Goal: Information Seeking & Learning: Learn about a topic

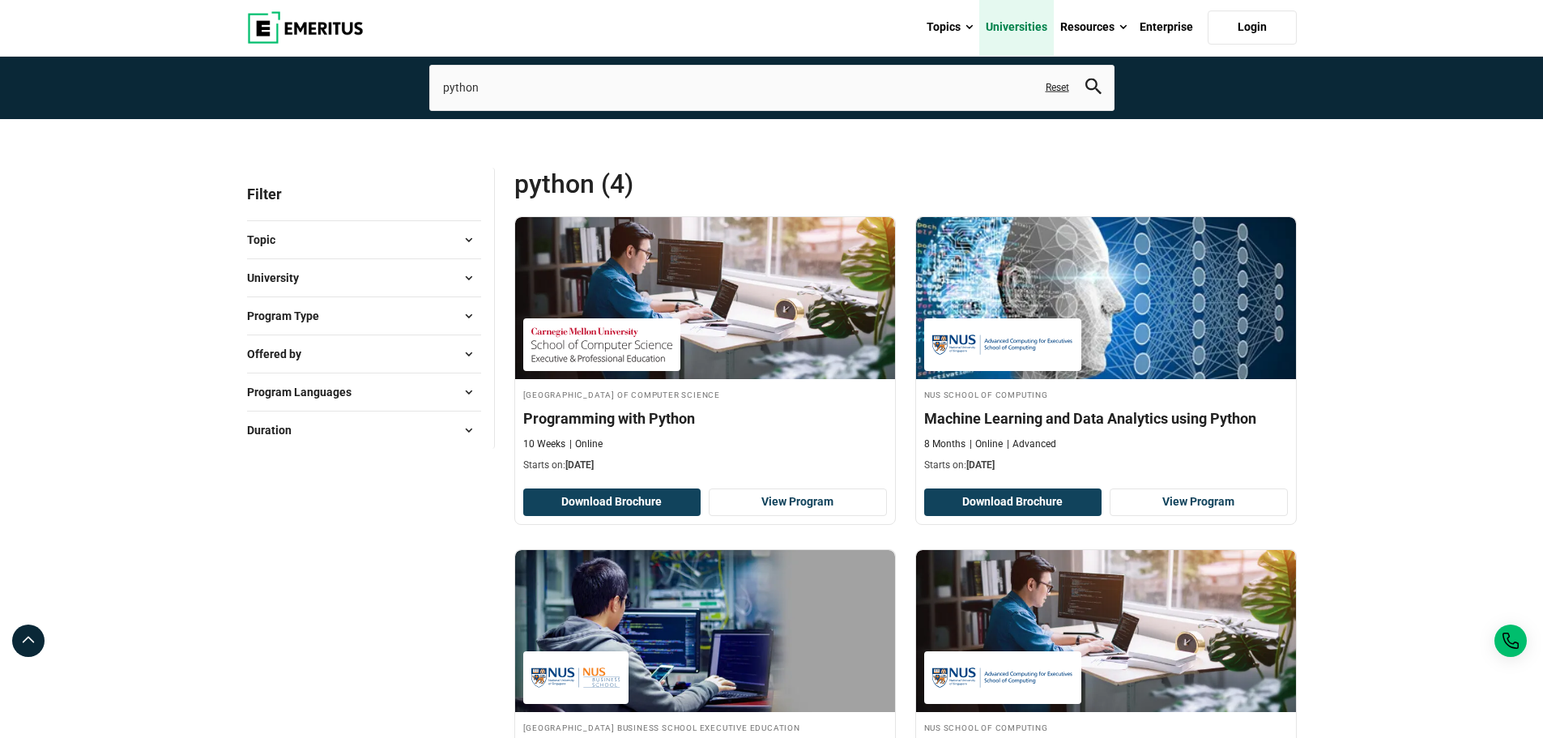
click at [1018, 28] on link "Universities" at bounding box center [1016, 27] width 75 height 57
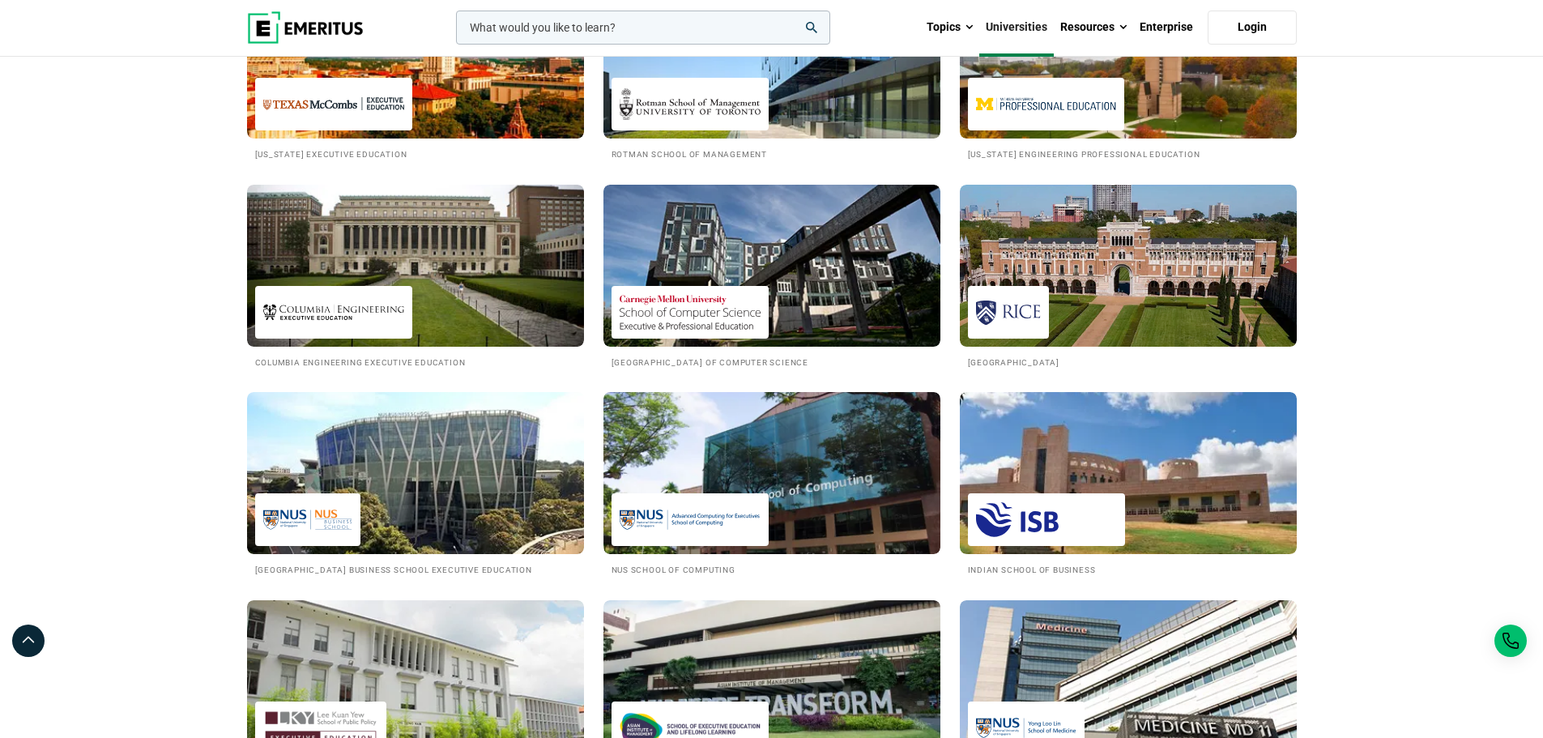
scroll to position [1215, 0]
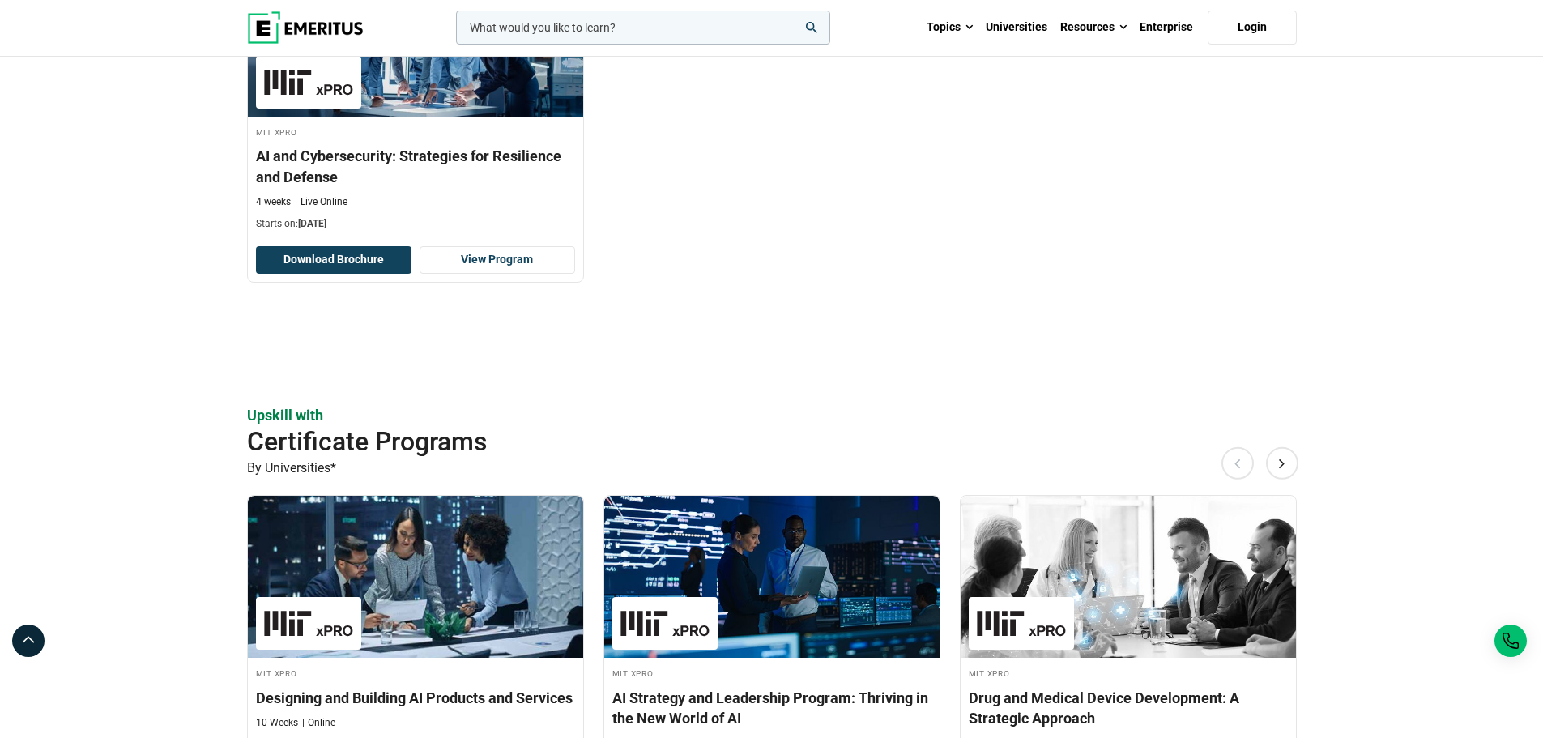
scroll to position [1539, 0]
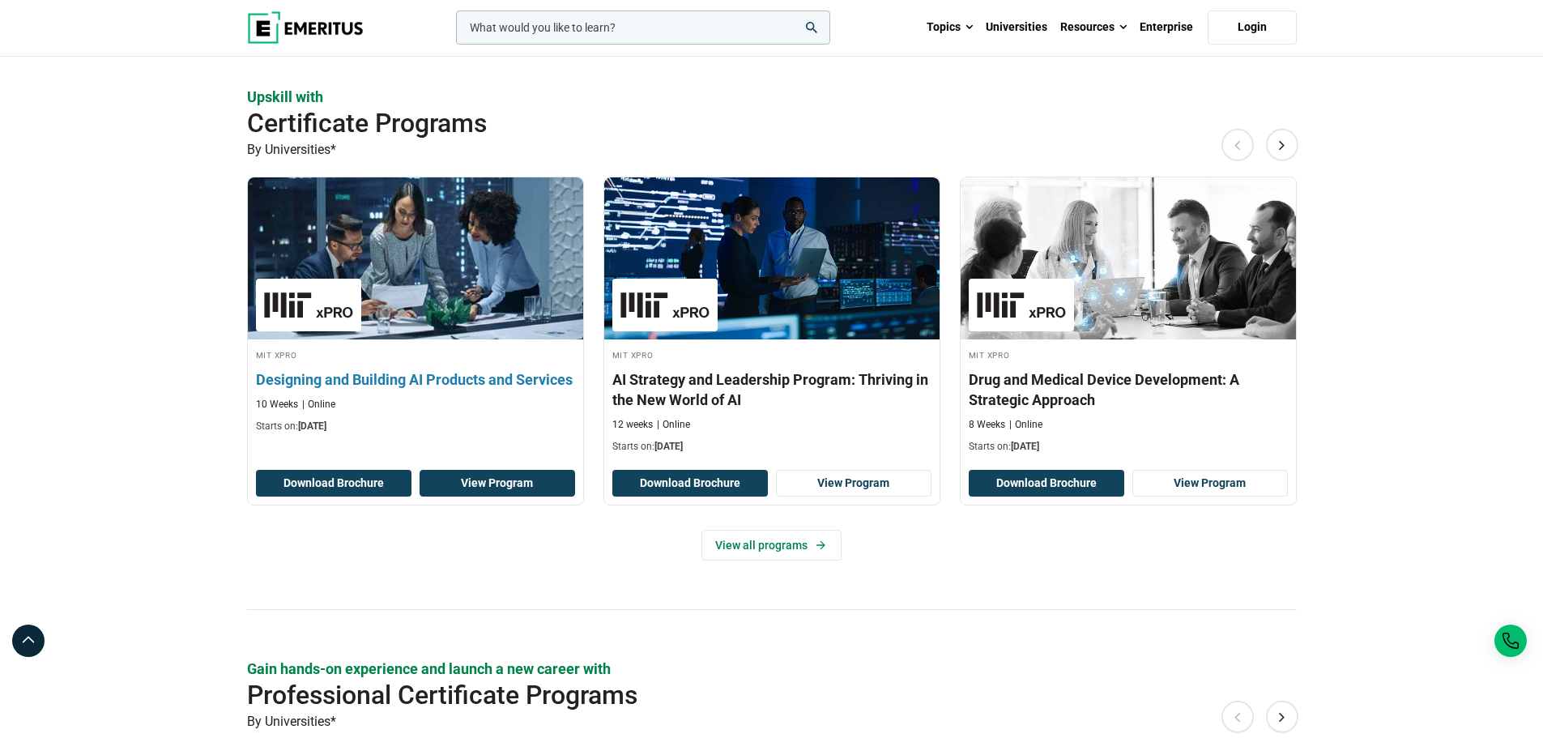
click at [480, 485] on link "View Program" at bounding box center [496, 484] width 155 height 28
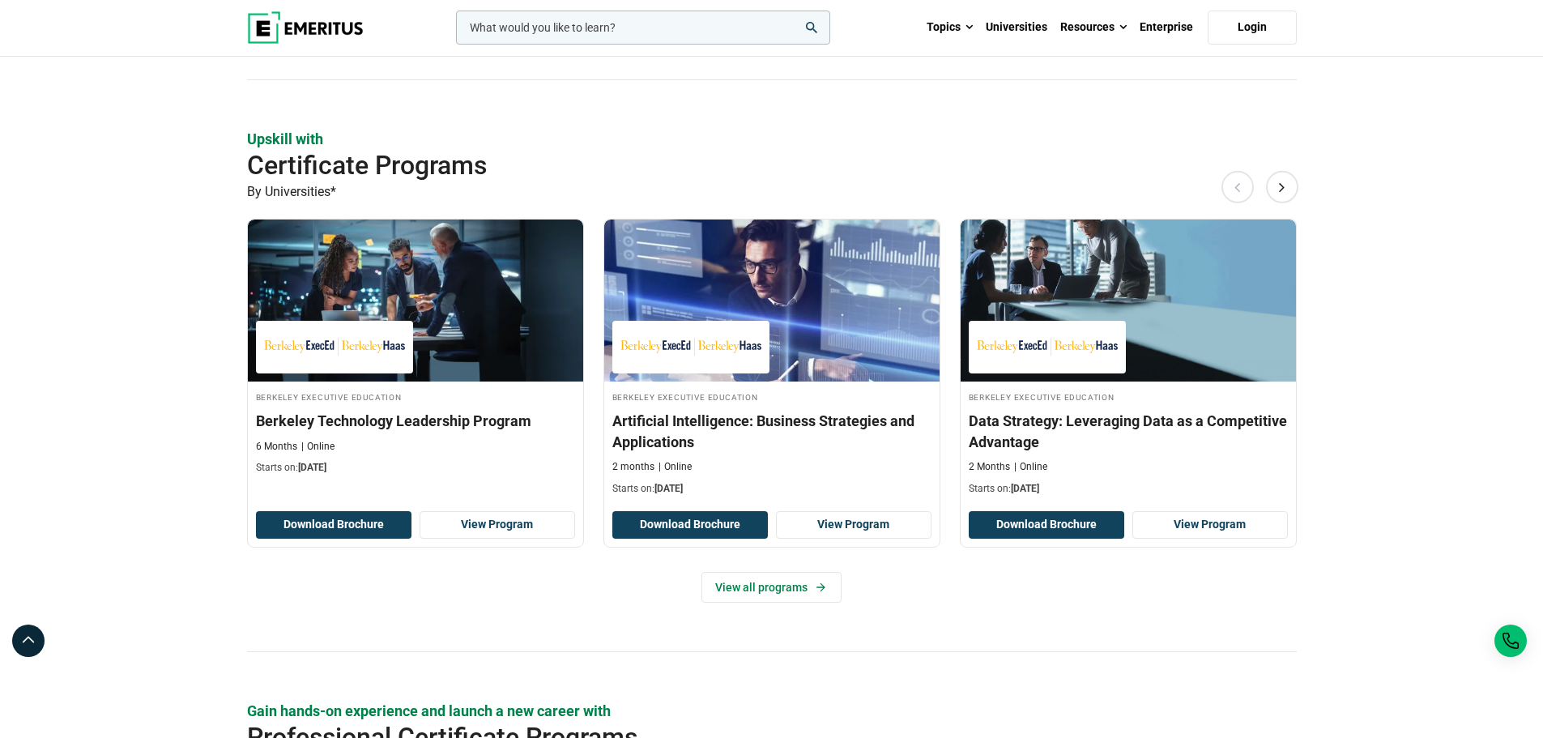
scroll to position [972, 0]
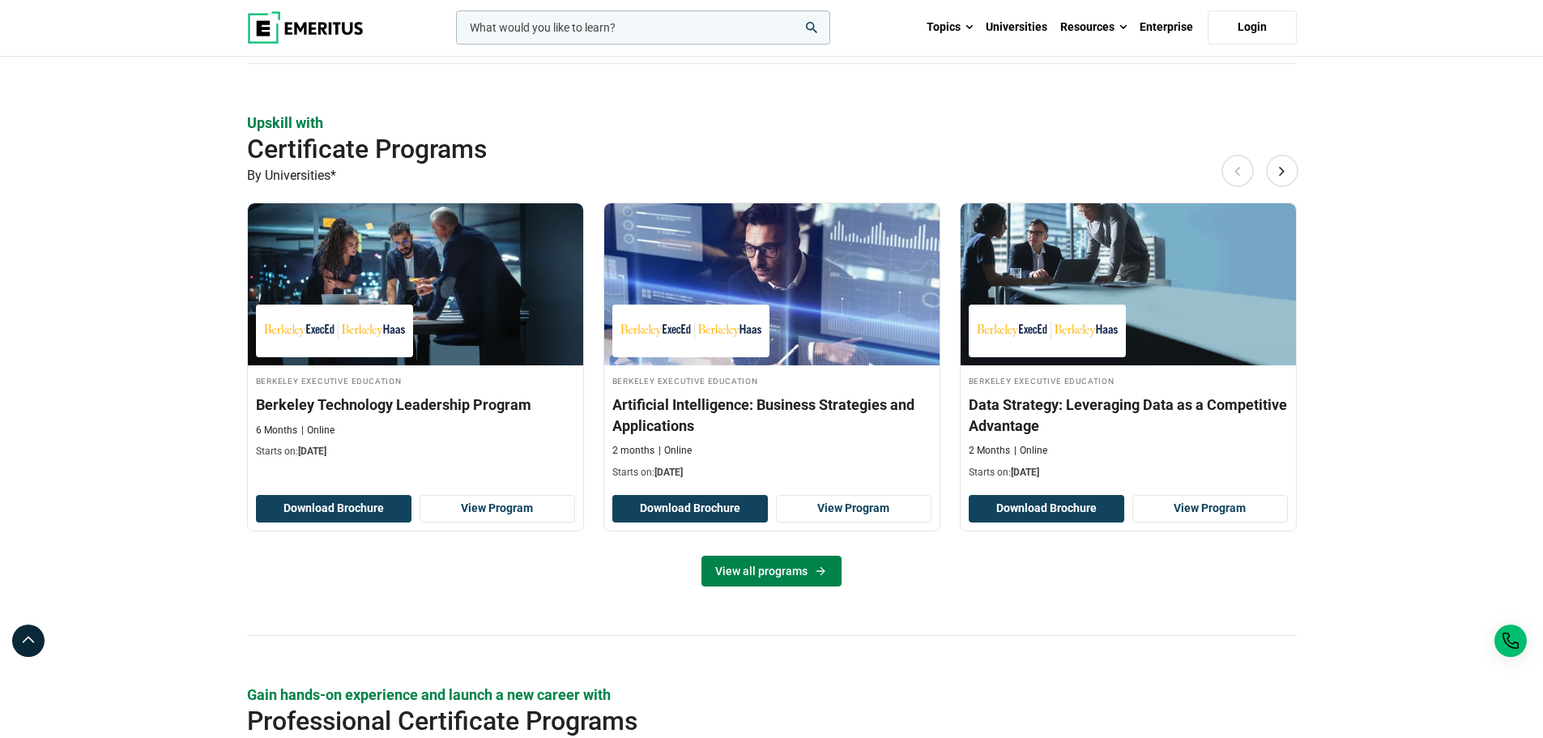
click at [746, 573] on link "View all programs" at bounding box center [771, 571] width 140 height 31
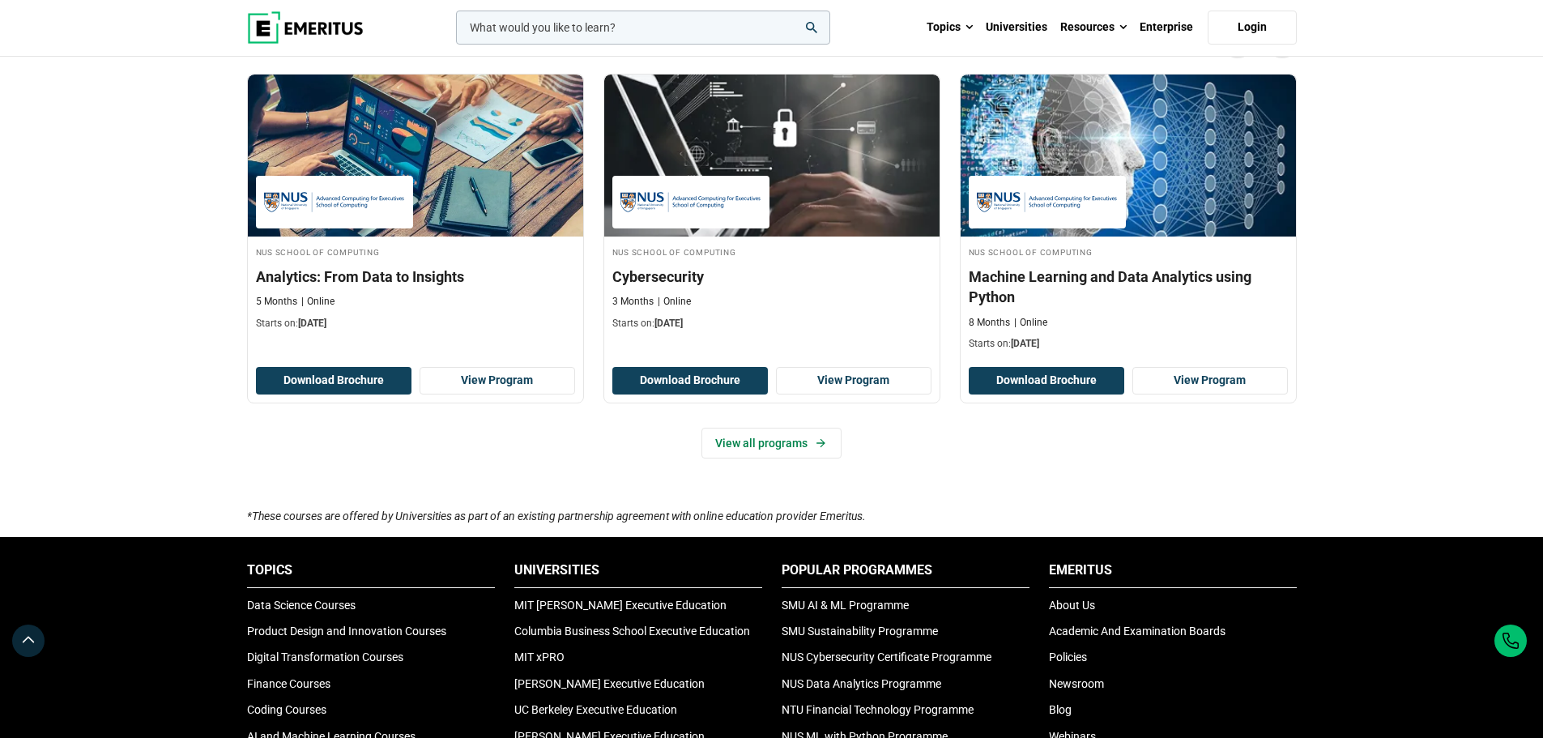
scroll to position [1134, 0]
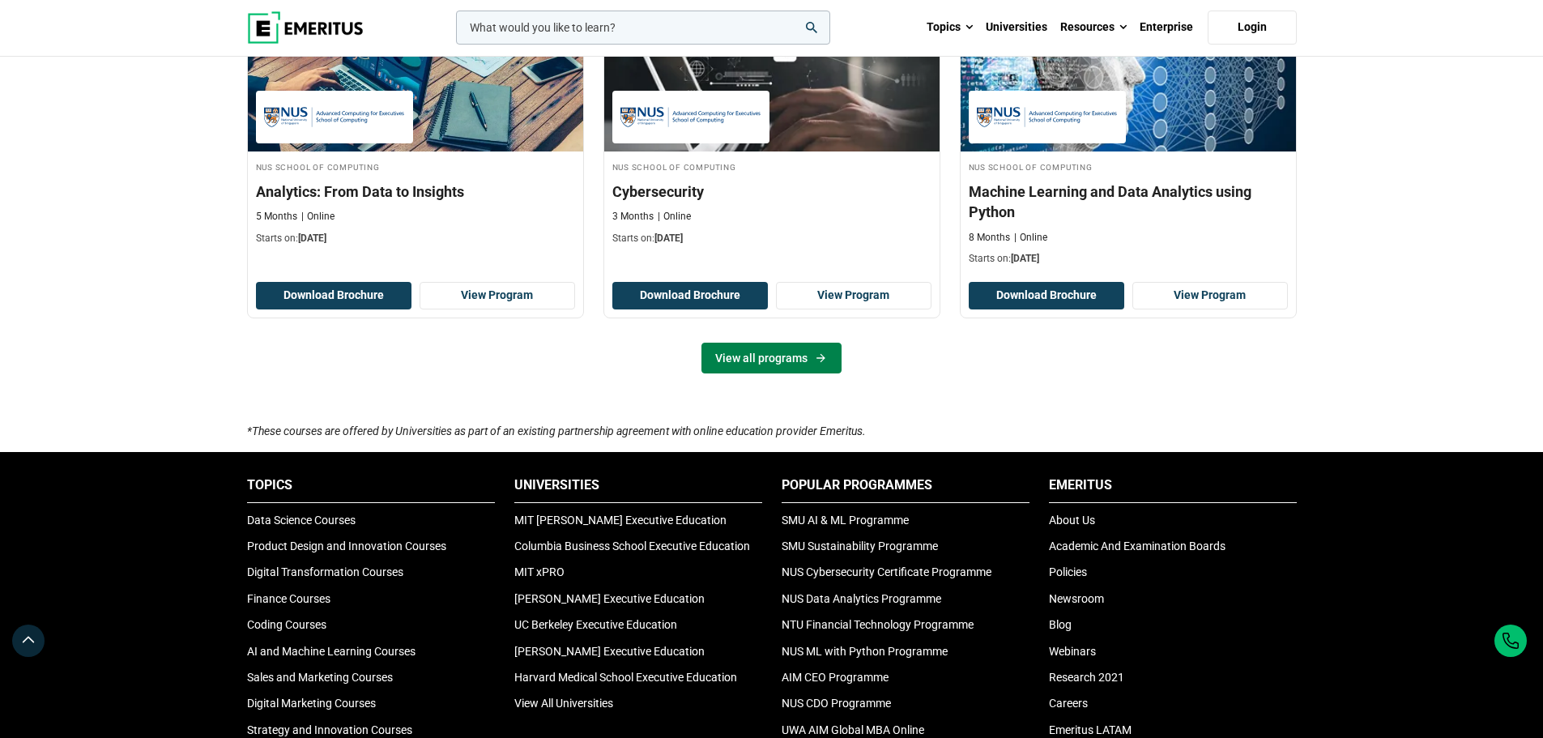
click at [752, 361] on link "View all programs" at bounding box center [771, 358] width 140 height 31
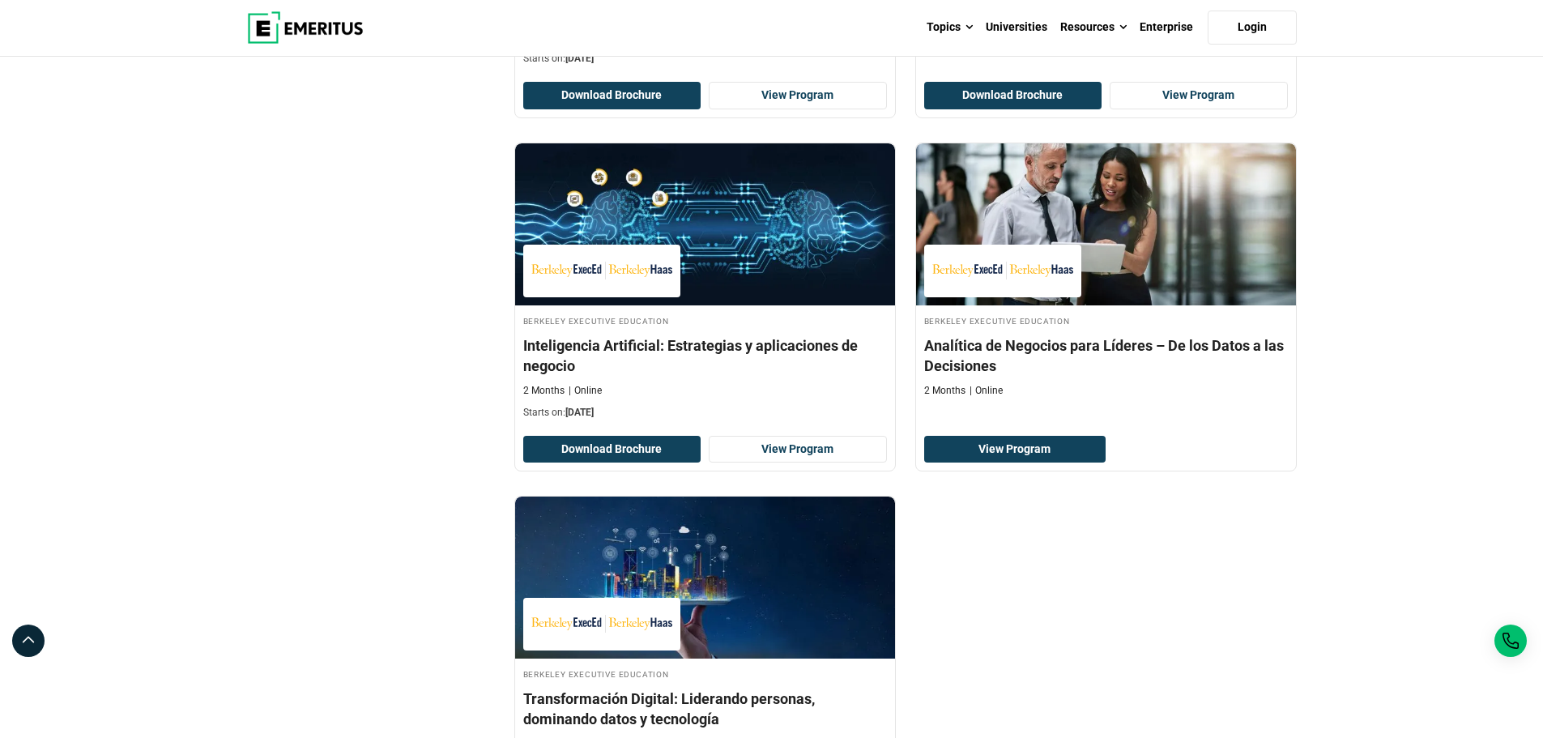
scroll to position [648, 0]
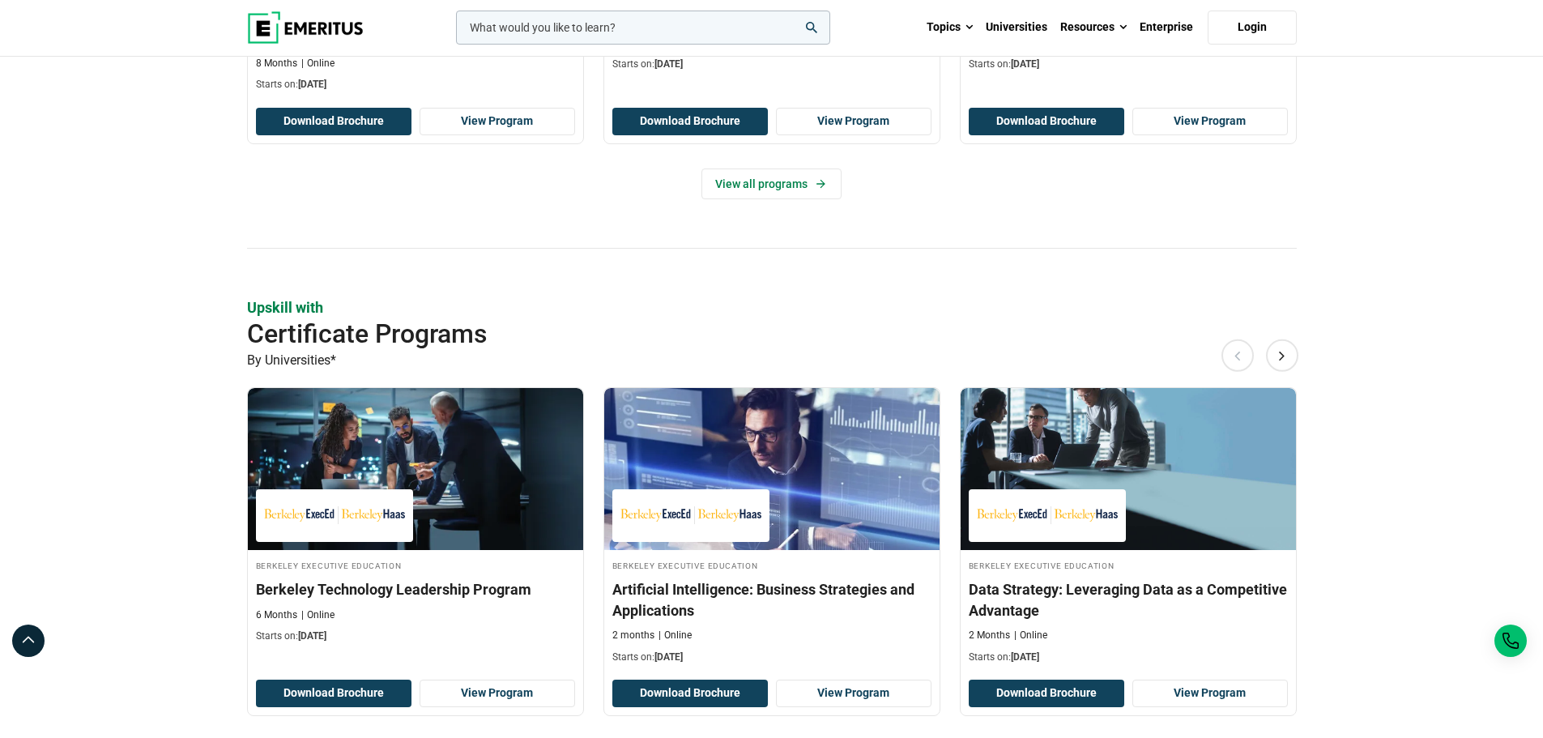
scroll to position [478, 0]
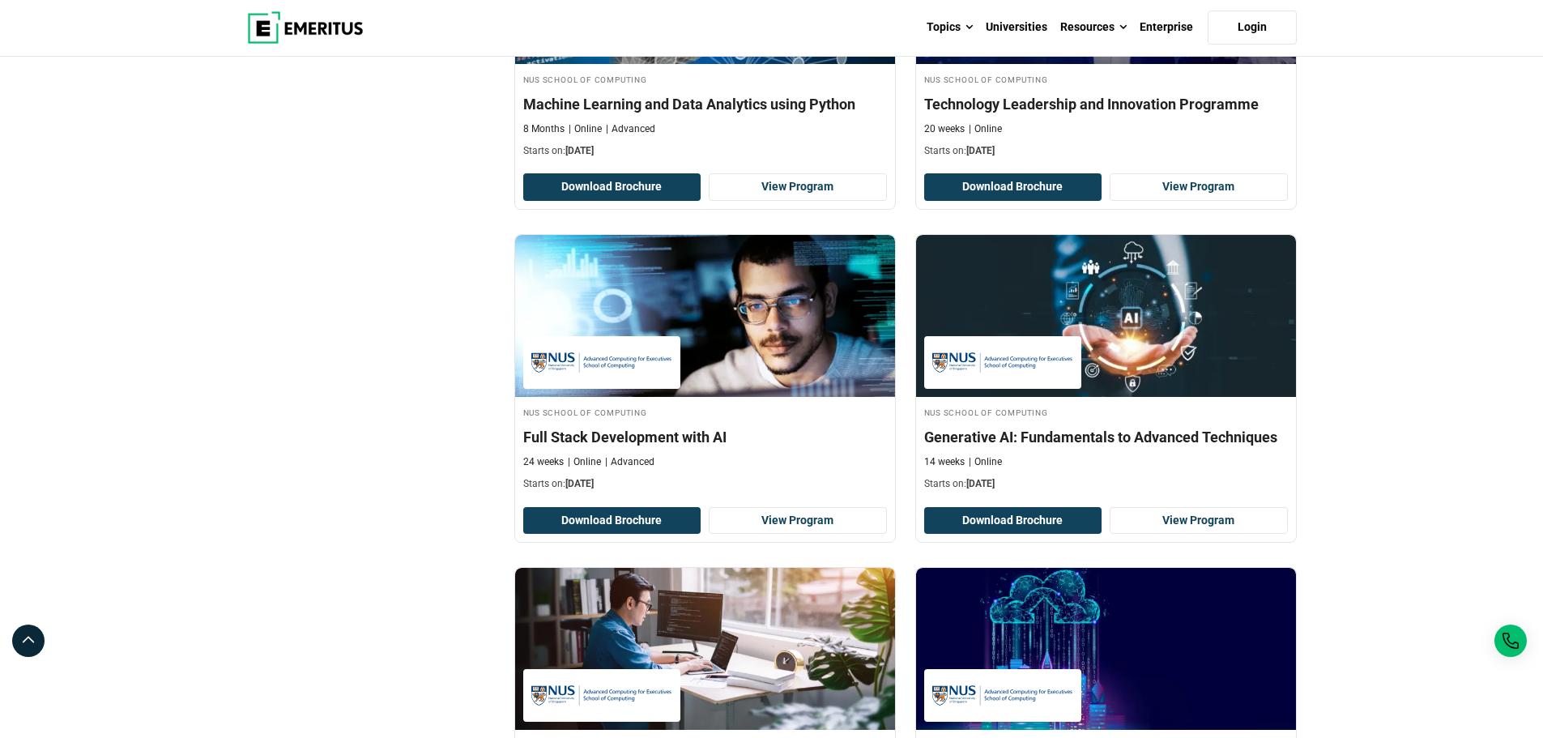
scroll to position [243, 0]
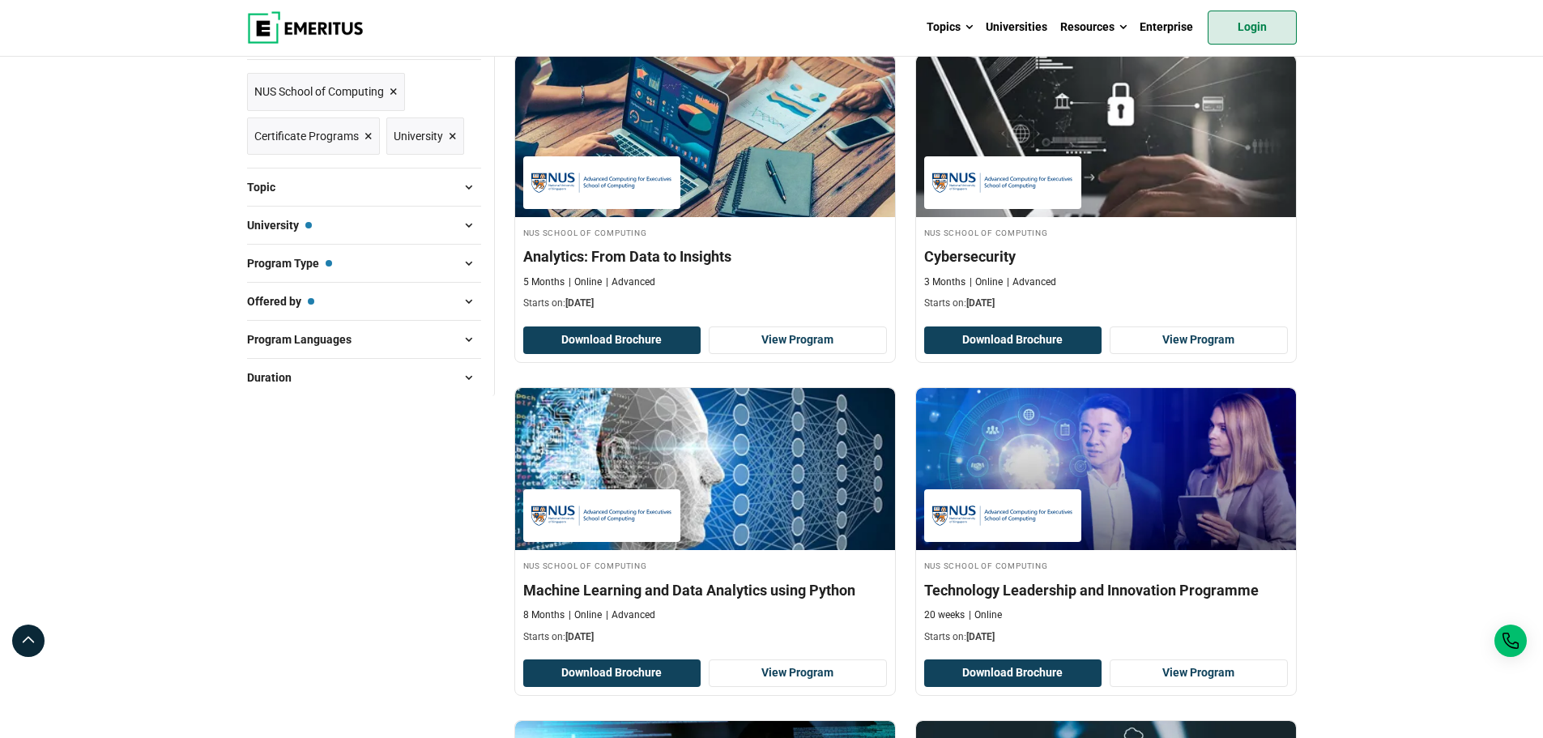
click at [1259, 25] on link "Login" at bounding box center [1251, 28] width 89 height 34
